Goal: Find contact information: Find contact information

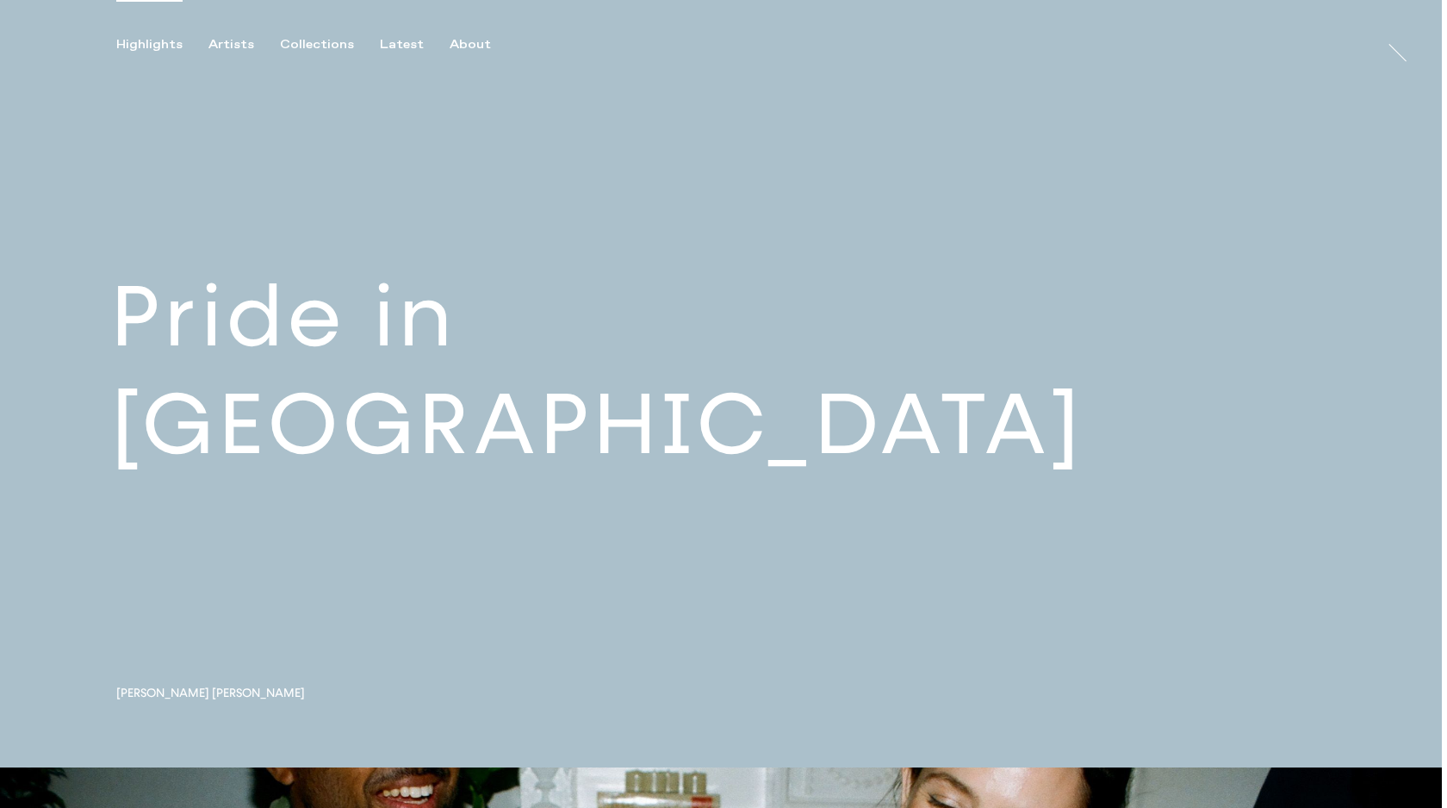
click at [543, 442] on link at bounding box center [721, 383] width 1442 height 767
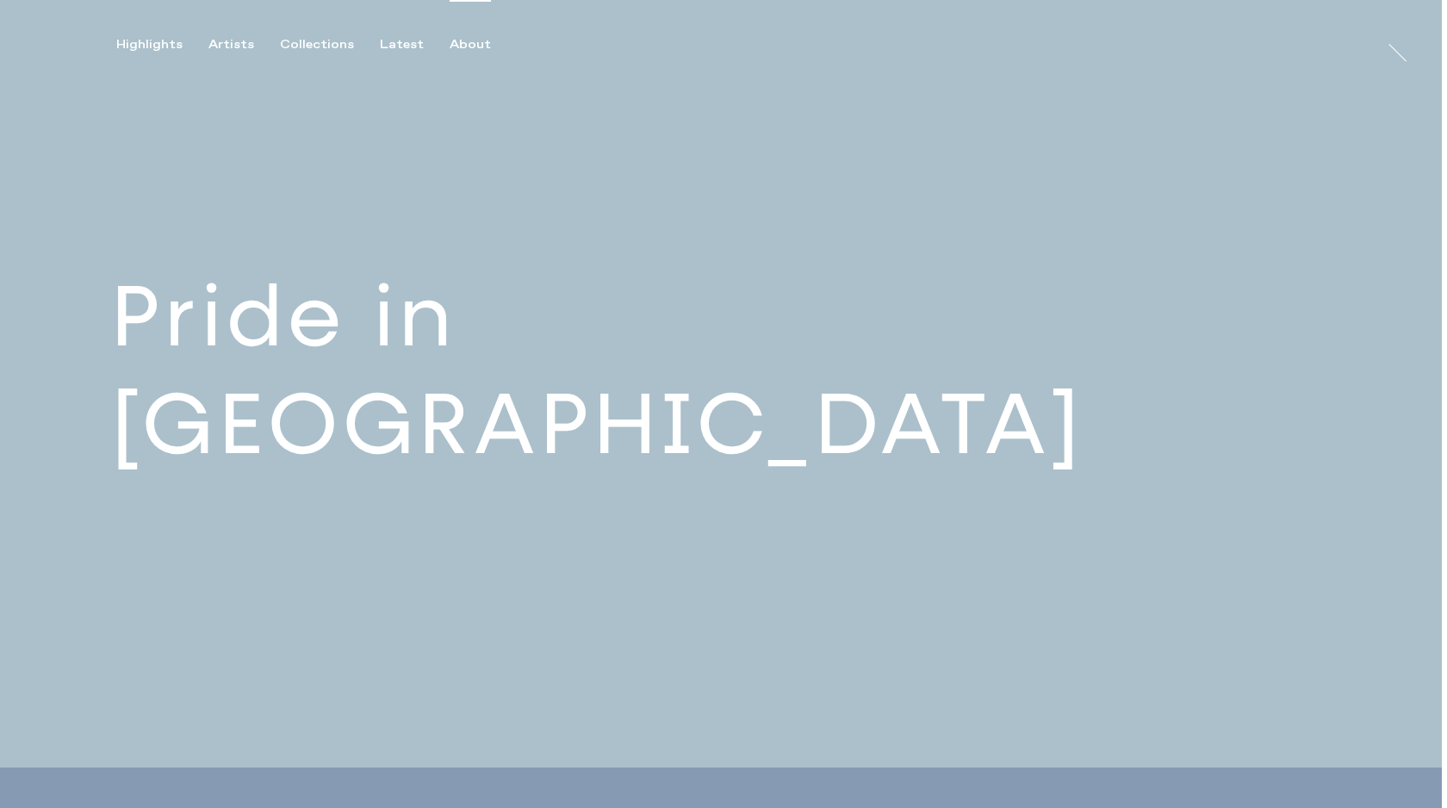
click at [455, 40] on div "About" at bounding box center [470, 45] width 41 height 16
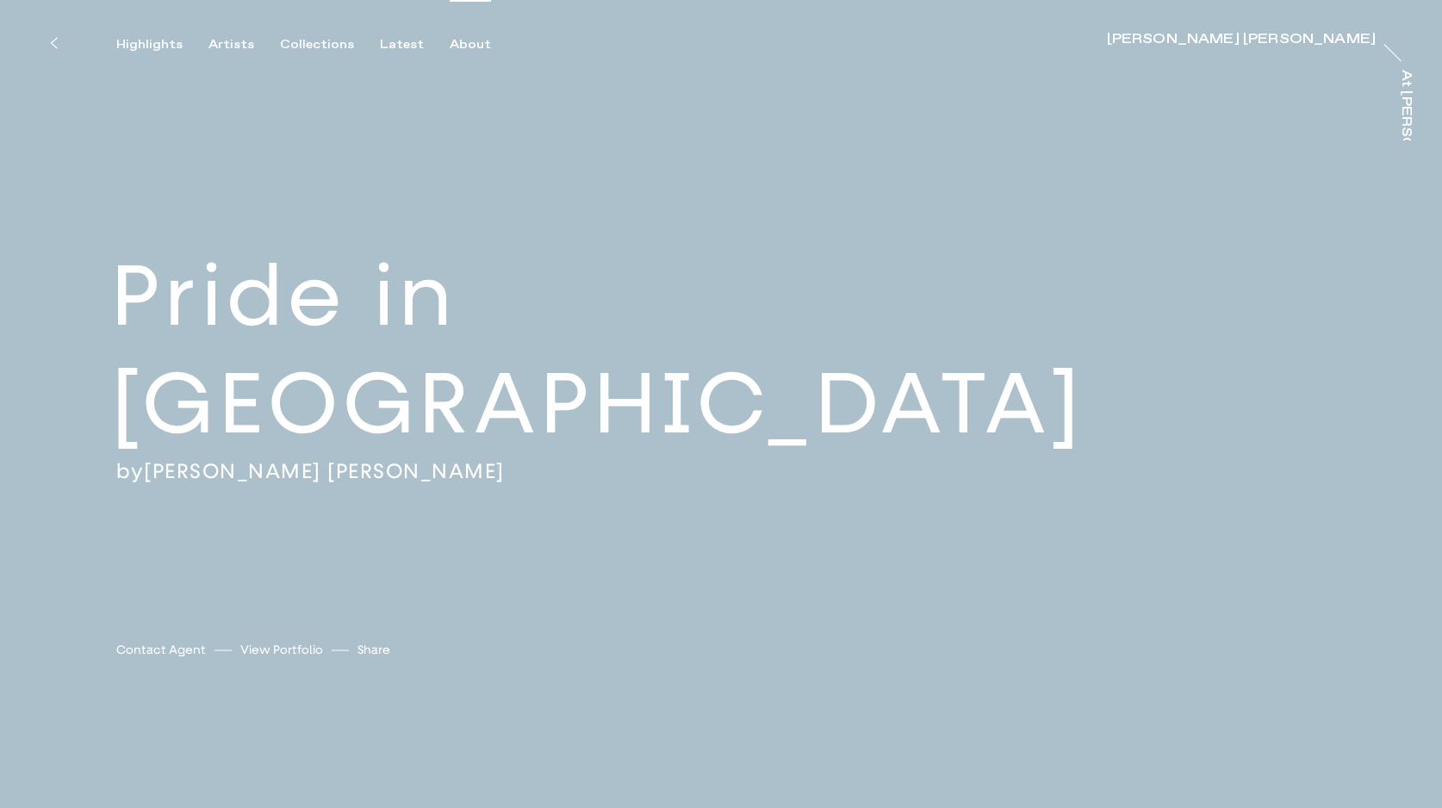
click at [458, 44] on div "About" at bounding box center [470, 45] width 41 height 16
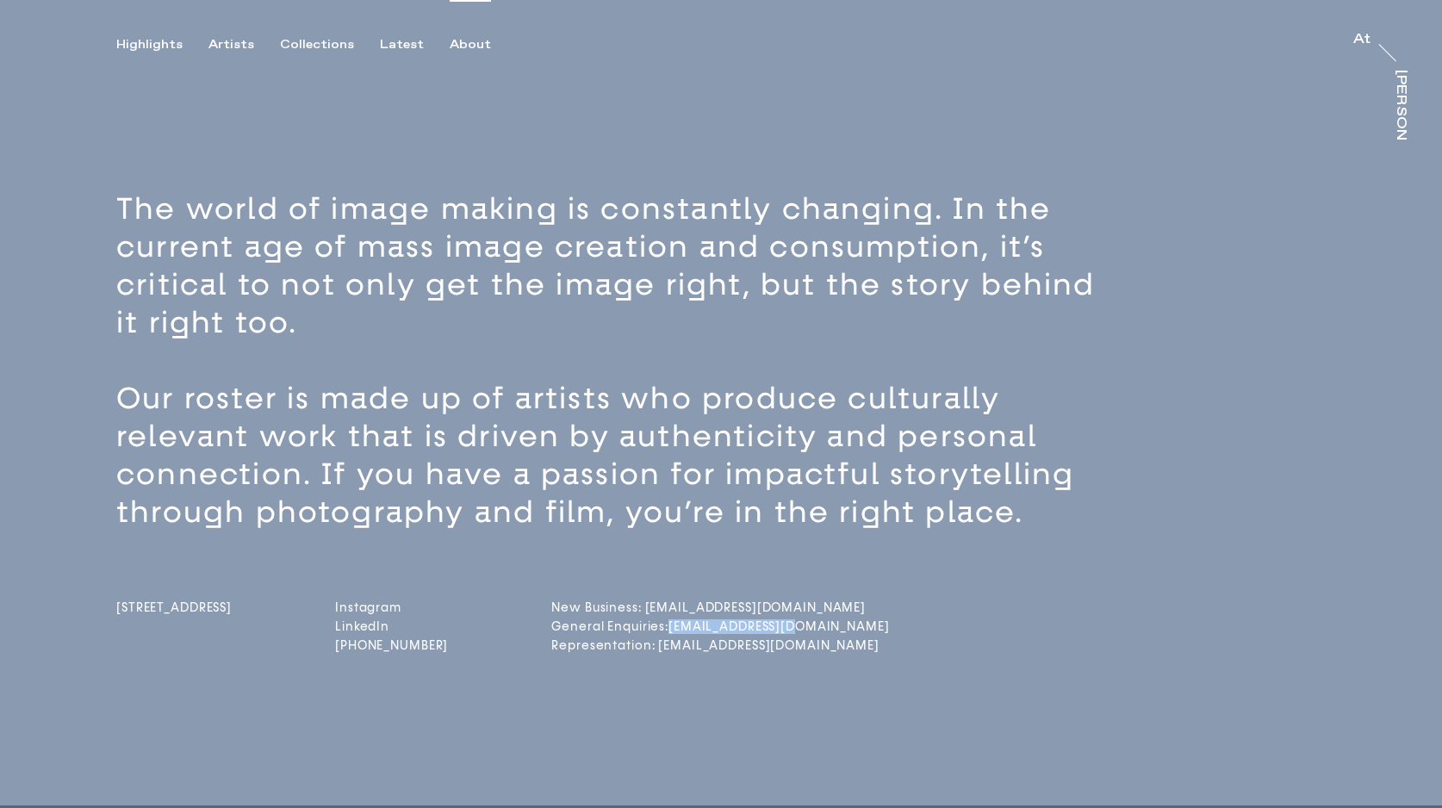
drag, startPoint x: 822, startPoint y: 624, endPoint x: 704, endPoint y: 626, distance: 118.0
click at [704, 626] on div "[STREET_ADDRESS] Instagram LinkedIn [PHONE_NUMBER] New Business: [EMAIL_ADDRESS…" at bounding box center [750, 594] width 1269 height 126
copy link "[EMAIL_ADDRESS][DOMAIN_NAME]"
